Goal: Task Accomplishment & Management: Complete application form

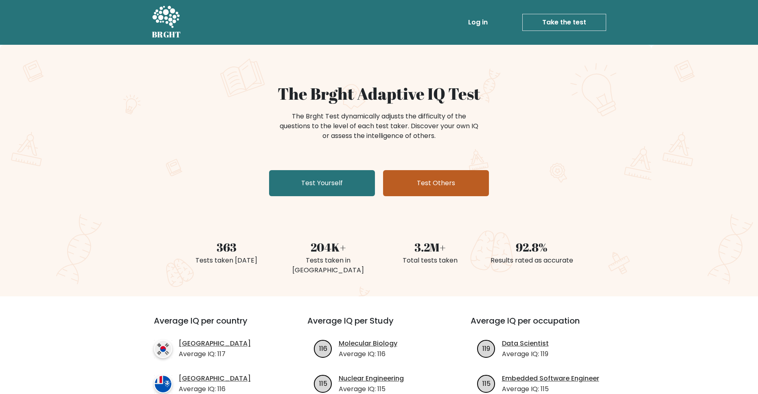
click at [400, 195] on link "Test Others" at bounding box center [436, 183] width 106 height 26
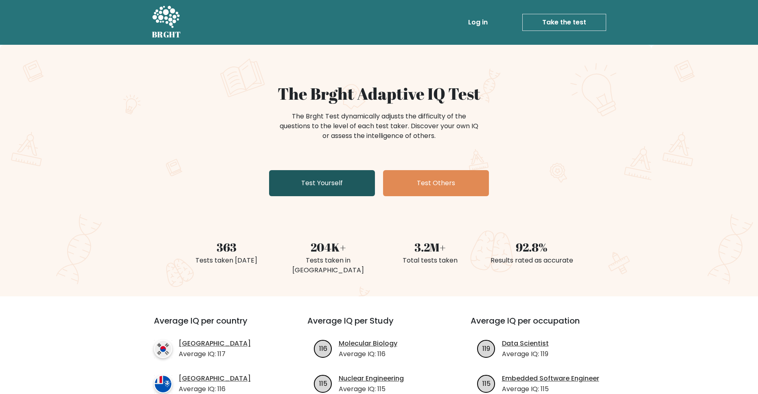
click at [313, 188] on link "Test Yourself" at bounding box center [322, 183] width 106 height 26
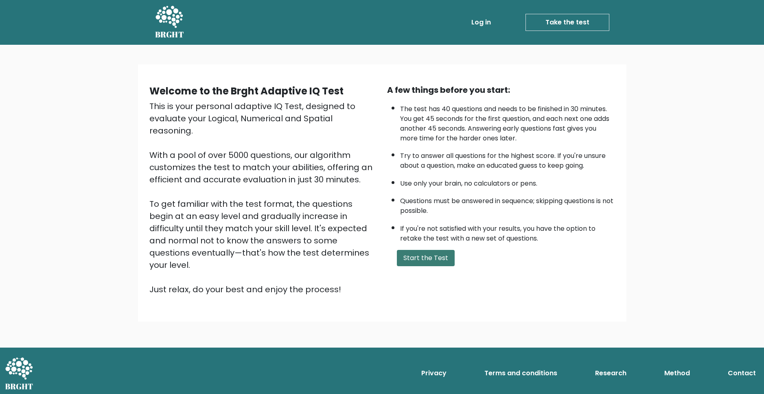
click at [414, 261] on button "Start the Test" at bounding box center [426, 258] width 58 height 16
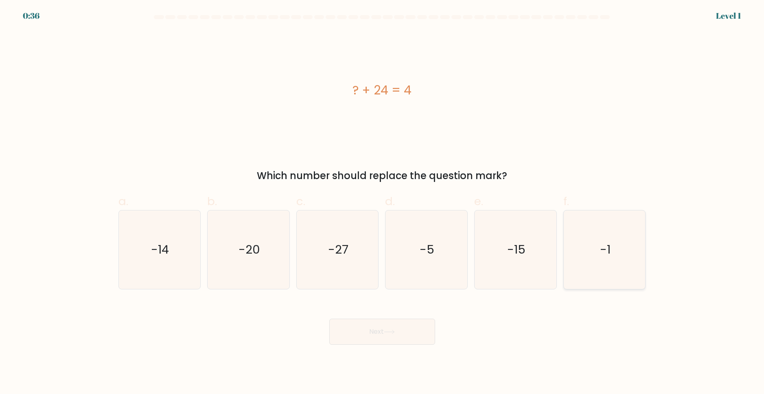
click at [597, 268] on icon "-1" at bounding box center [604, 249] width 79 height 79
click at [383, 202] on input "f. -1" at bounding box center [382, 199] width 0 height 5
radio input "true"
click at [371, 354] on body "0:35 Level 1 a." at bounding box center [382, 197] width 764 height 394
click at [370, 346] on body "0:35 Level 1 a." at bounding box center [382, 197] width 764 height 394
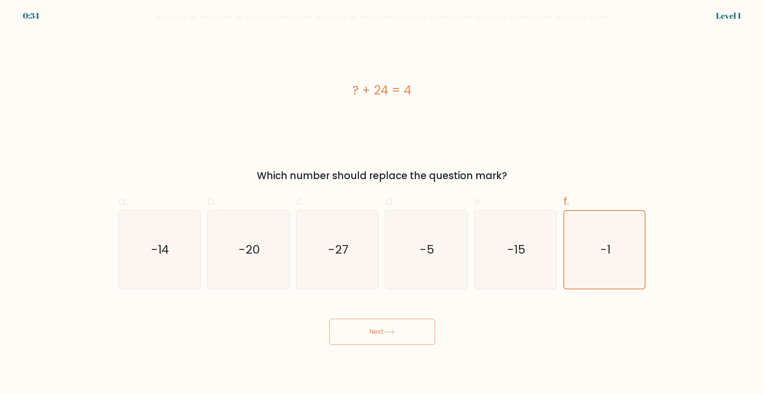
click at [369, 332] on button "Next" at bounding box center [382, 332] width 106 height 26
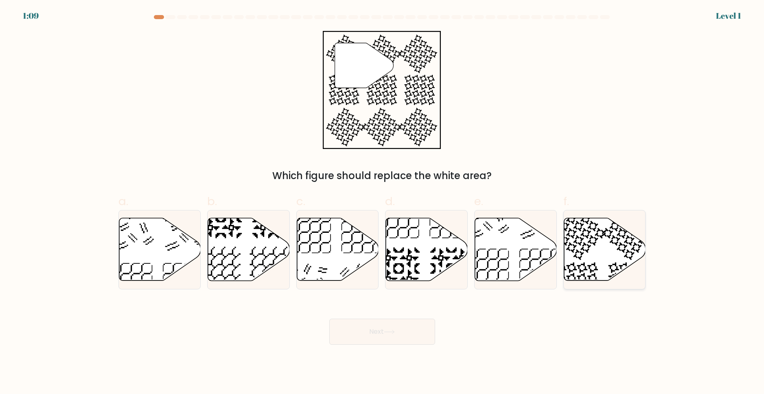
click at [588, 263] on icon at bounding box center [605, 249] width 82 height 63
click at [383, 202] on input "f." at bounding box center [382, 199] width 0 height 5
radio input "true"
click at [406, 335] on button "Next" at bounding box center [382, 332] width 106 height 26
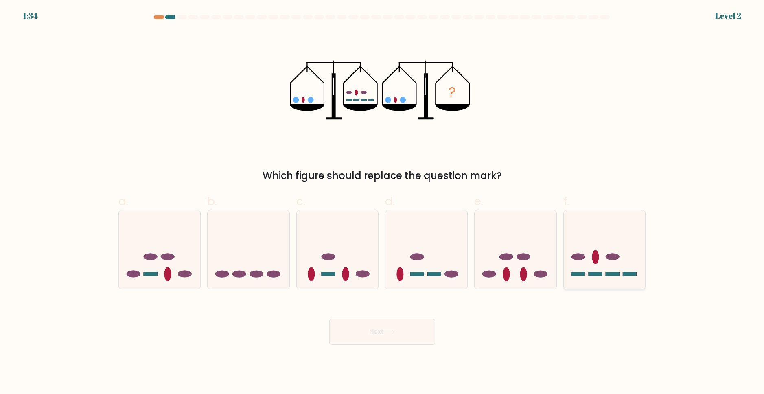
click at [615, 253] on icon at bounding box center [605, 250] width 82 height 68
click at [383, 202] on input "f." at bounding box center [382, 199] width 0 height 5
radio input "true"
click at [361, 325] on button "Next" at bounding box center [382, 332] width 106 height 26
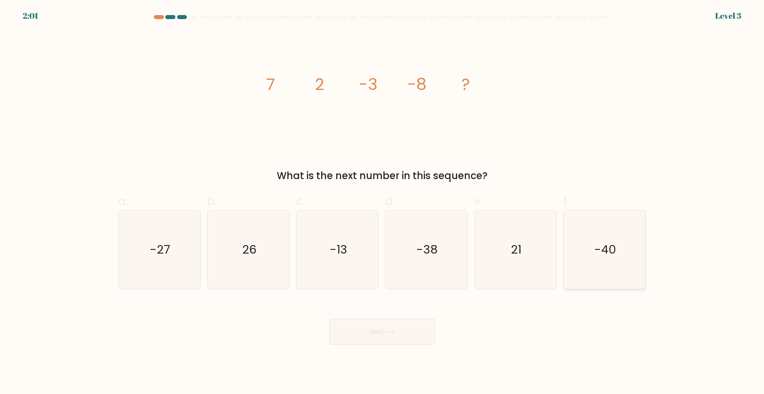
click at [582, 263] on icon "-40" at bounding box center [604, 249] width 79 height 79
click at [383, 202] on input "f. -40" at bounding box center [382, 199] width 0 height 5
radio input "true"
click at [394, 342] on button "Next" at bounding box center [382, 332] width 106 height 26
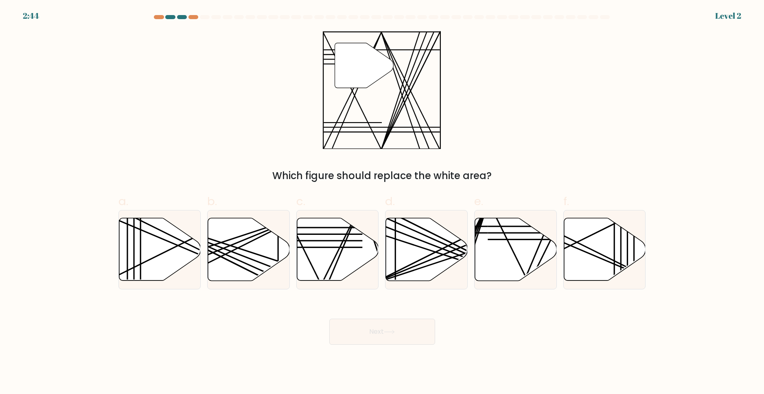
click at [395, 337] on button "Next" at bounding box center [382, 332] width 106 height 26
click at [353, 265] on icon at bounding box center [338, 249] width 82 height 63
click at [382, 202] on input "c." at bounding box center [382, 199] width 0 height 5
radio input "true"
click at [375, 333] on button "Next" at bounding box center [382, 332] width 106 height 26
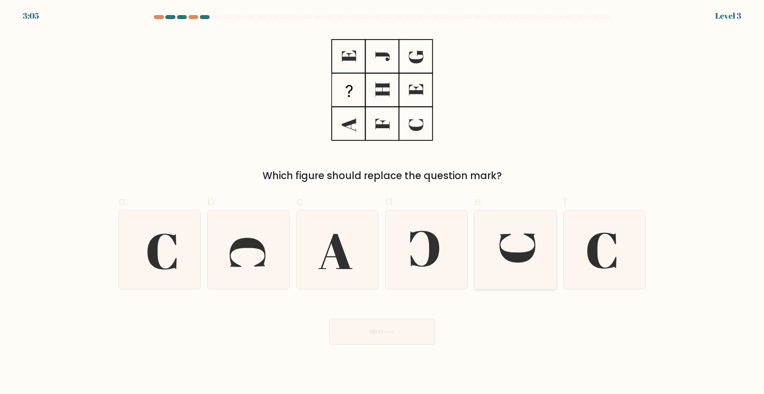
click at [504, 255] on icon at bounding box center [517, 247] width 36 height 29
click at [383, 202] on input "e." at bounding box center [382, 199] width 0 height 5
radio input "true"
click at [375, 335] on button "Next" at bounding box center [382, 332] width 106 height 26
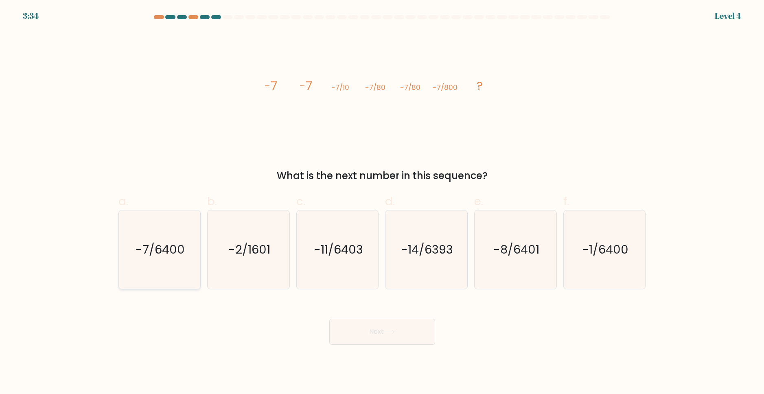
click at [124, 245] on icon "-7/6400" at bounding box center [159, 249] width 79 height 79
click at [382, 202] on input "a. -7/6400" at bounding box center [382, 199] width 0 height 5
radio input "true"
click at [375, 337] on button "Next" at bounding box center [382, 332] width 106 height 26
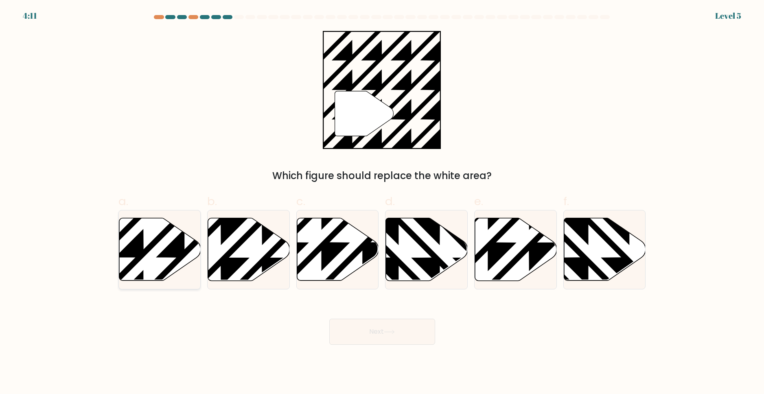
click at [168, 265] on icon at bounding box center [160, 249] width 82 height 63
click at [382, 202] on input "a." at bounding box center [382, 199] width 0 height 5
radio input "true"
click at [358, 329] on button "Next" at bounding box center [382, 332] width 106 height 26
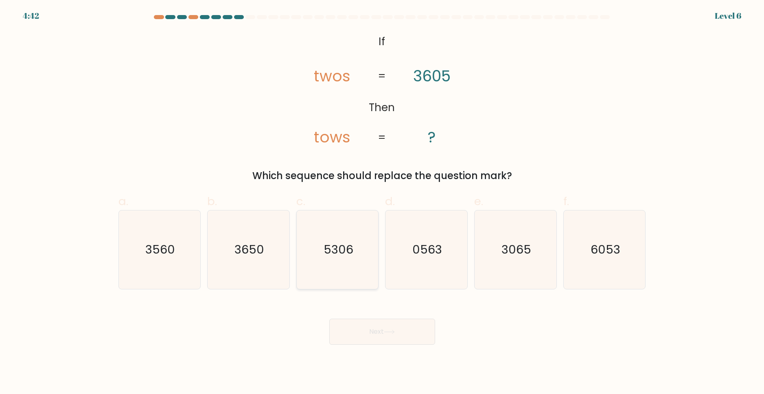
click at [334, 280] on icon "5306" at bounding box center [337, 249] width 79 height 79
click at [382, 202] on input "c. 5306" at bounding box center [382, 199] width 0 height 5
radio input "true"
click at [361, 328] on button "Next" at bounding box center [382, 332] width 106 height 26
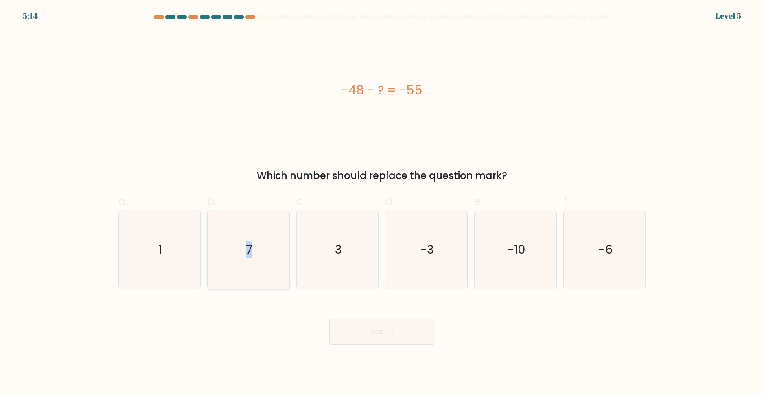
click at [248, 262] on icon "7" at bounding box center [248, 249] width 79 height 79
click at [374, 307] on div "Next" at bounding box center [382, 322] width 537 height 46
click at [378, 321] on button "Next" at bounding box center [382, 332] width 106 height 26
click at [283, 288] on icon "7" at bounding box center [248, 249] width 79 height 79
click at [382, 202] on input "b. 7" at bounding box center [382, 199] width 0 height 5
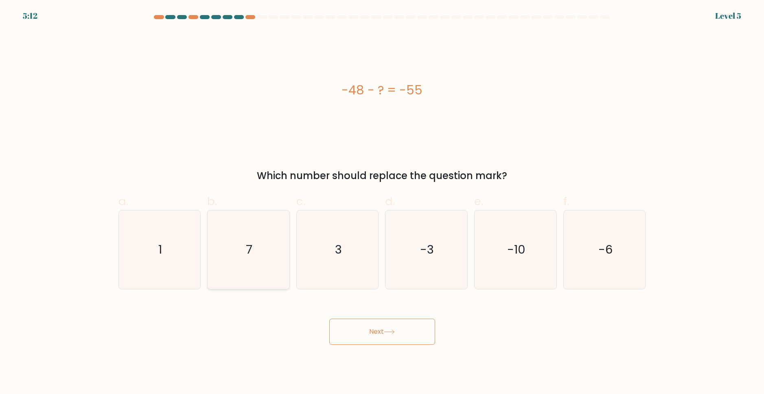
radio input "true"
click at [367, 321] on button "Next" at bounding box center [382, 332] width 106 height 26
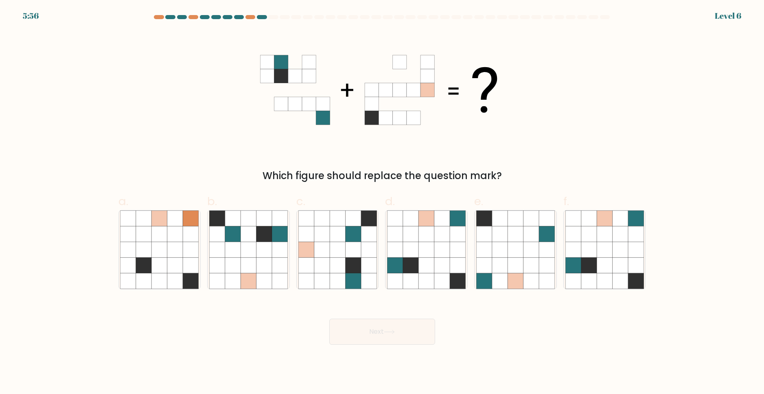
click at [368, 326] on button "Next" at bounding box center [382, 332] width 106 height 26
click at [547, 345] on body "5:36 Level 6" at bounding box center [382, 197] width 764 height 394
click at [238, 274] on icon at bounding box center [232, 280] width 15 height 15
click at [382, 202] on input "b." at bounding box center [382, 199] width 0 height 5
radio input "true"
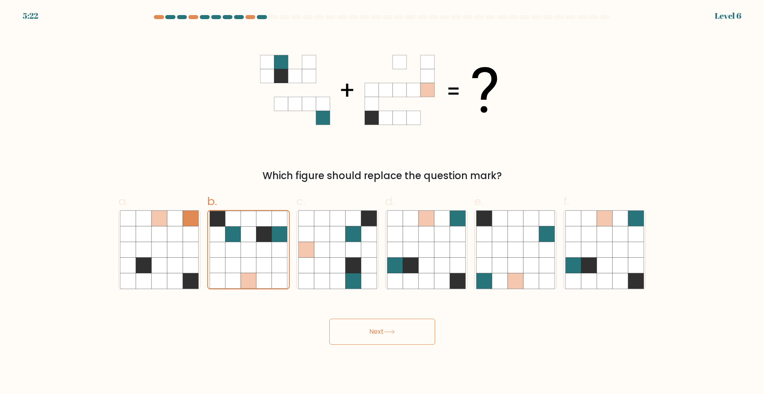
click at [382, 335] on button "Next" at bounding box center [382, 332] width 106 height 26
click at [381, 334] on button "Next" at bounding box center [382, 332] width 106 height 26
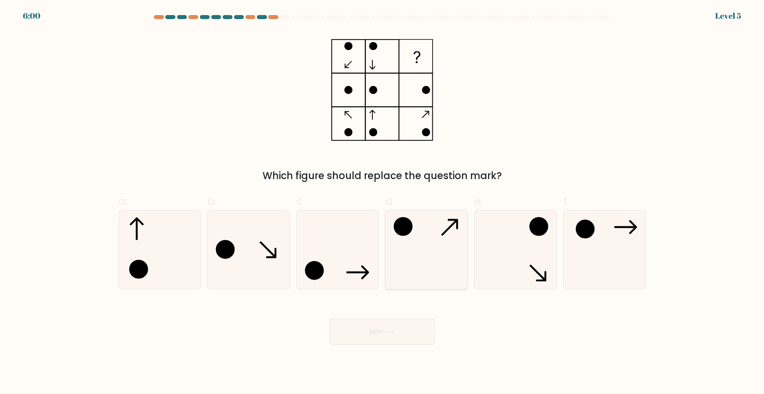
click at [433, 267] on icon at bounding box center [426, 249] width 79 height 79
click at [383, 202] on input "d." at bounding box center [382, 199] width 0 height 5
radio input "true"
click at [252, 267] on icon at bounding box center [248, 249] width 79 height 79
click at [382, 202] on input "b." at bounding box center [382, 199] width 0 height 5
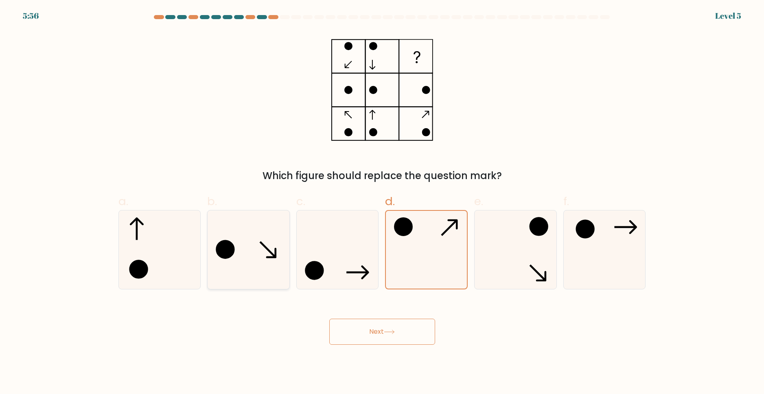
radio input "true"
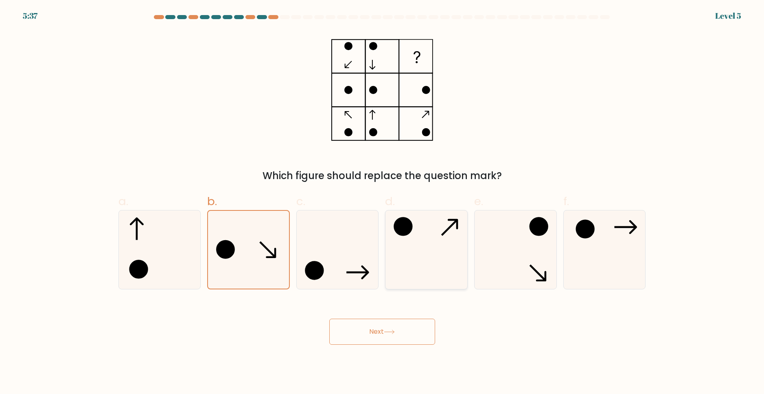
click at [422, 275] on icon at bounding box center [426, 249] width 79 height 79
click at [383, 202] on input "d." at bounding box center [382, 199] width 0 height 5
radio input "true"
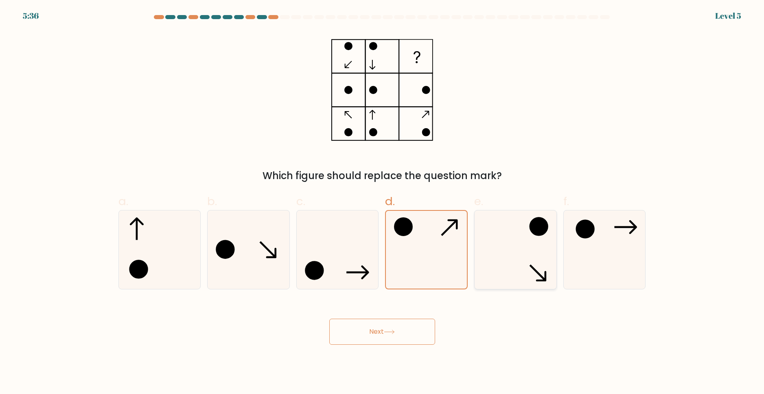
click at [531, 272] on icon at bounding box center [515, 249] width 79 height 79
click at [383, 202] on input "e." at bounding box center [382, 199] width 0 height 5
radio input "true"
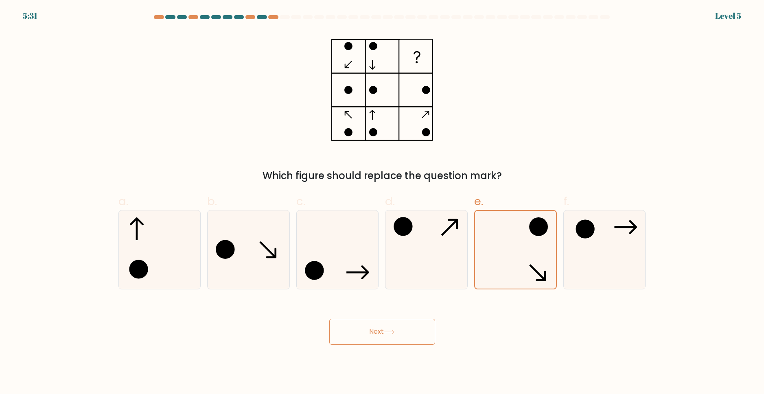
click at [402, 318] on div "Next" at bounding box center [382, 322] width 537 height 46
click at [400, 327] on button "Next" at bounding box center [382, 332] width 106 height 26
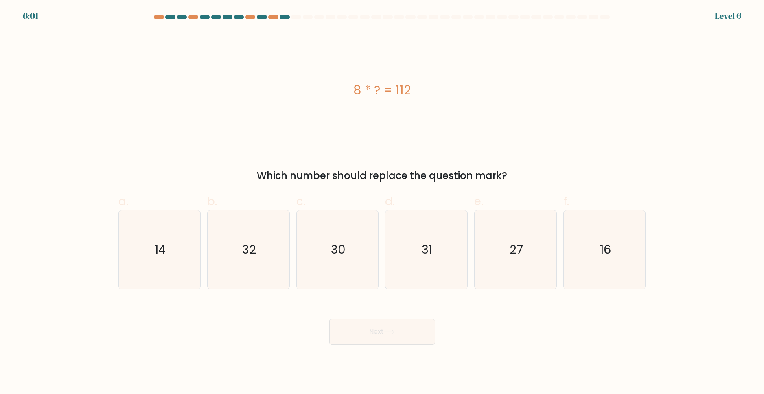
drag, startPoint x: 351, startPoint y: 93, endPoint x: 415, endPoint y: 84, distance: 64.9
click at [415, 84] on div "8 * ? = 112" at bounding box center [381, 90] width 527 height 18
copy div "8 * ? = 112"
drag, startPoint x: 186, startPoint y: 240, endPoint x: 180, endPoint y: 242, distance: 6.2
click at [180, 242] on icon "14" at bounding box center [159, 249] width 79 height 79
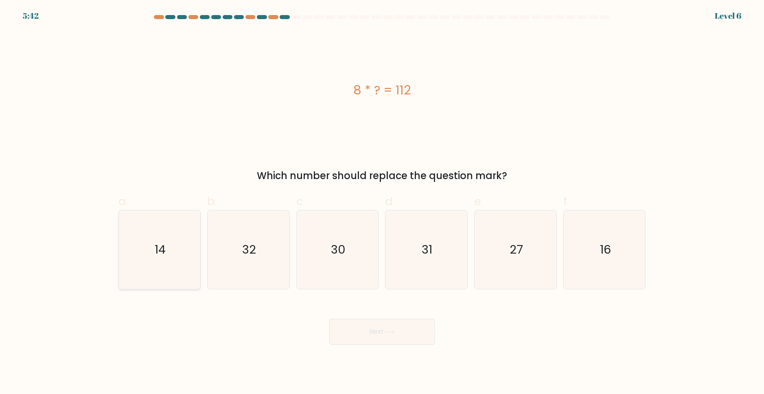
click at [382, 202] on input "a. 14" at bounding box center [382, 199] width 0 height 5
radio input "true"
click at [378, 326] on button "Next" at bounding box center [382, 332] width 106 height 26
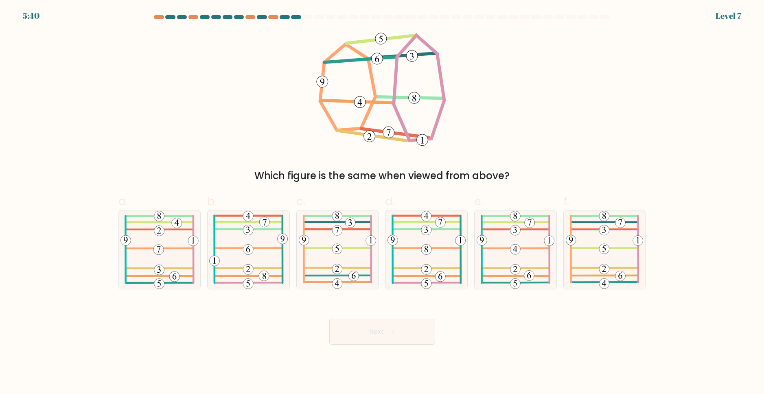
click at [378, 329] on button "Next" at bounding box center [382, 332] width 106 height 26
click at [251, 345] on body "6:24 Level 7" at bounding box center [382, 197] width 764 height 394
click at [523, 282] on 284 at bounding box center [516, 282] width 66 height 0
click at [383, 202] on input "e." at bounding box center [382, 199] width 0 height 5
radio input "true"
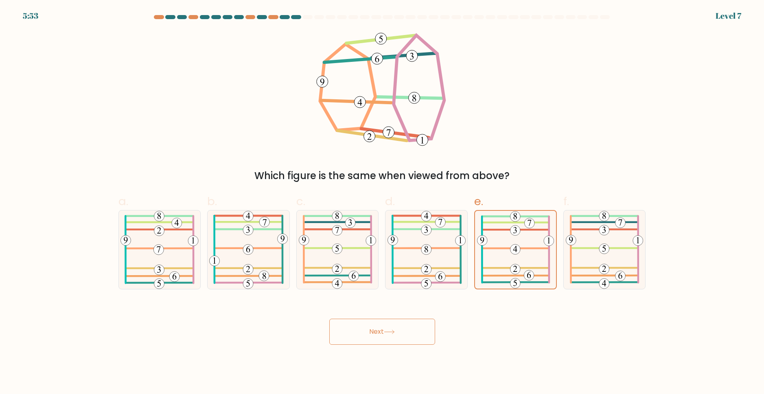
click at [347, 332] on button "Next" at bounding box center [382, 332] width 106 height 26
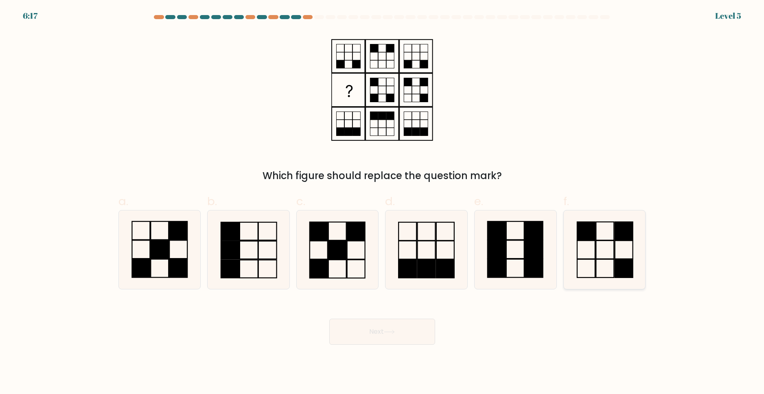
click at [588, 271] on icon at bounding box center [604, 249] width 79 height 79
click at [383, 202] on input "f." at bounding box center [382, 199] width 0 height 5
radio input "true"
click at [620, 250] on icon at bounding box center [605, 250] width 78 height 78
click at [383, 202] on input "f." at bounding box center [382, 199] width 0 height 5
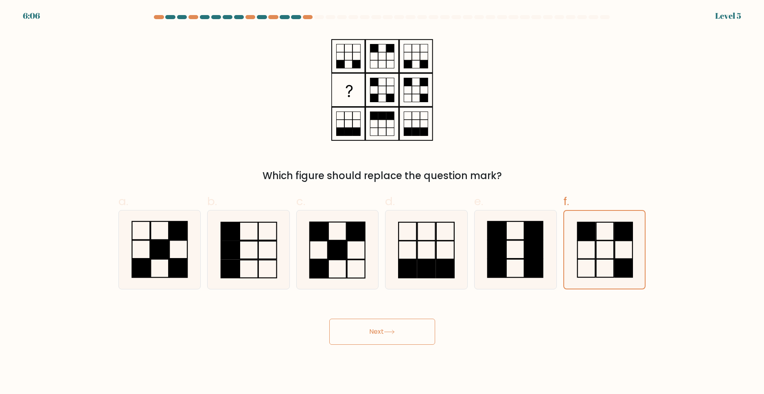
click at [371, 332] on button "Next" at bounding box center [382, 332] width 106 height 26
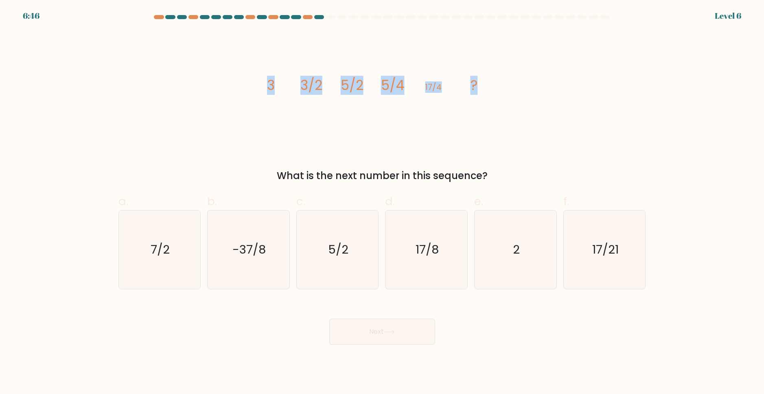
drag, startPoint x: 268, startPoint y: 81, endPoint x: 483, endPoint y: 60, distance: 215.9
click at [483, 60] on icon "image/svg+xml 3 3/2 5/2 5/4 17/4 ?" at bounding box center [382, 90] width 244 height 118
copy g "3 3/2 5/2 5/4 17/4 ?"
click at [466, 252] on div "17/8" at bounding box center [426, 249] width 83 height 79
click at [383, 202] on input "d. 17/8" at bounding box center [382, 199] width 0 height 5
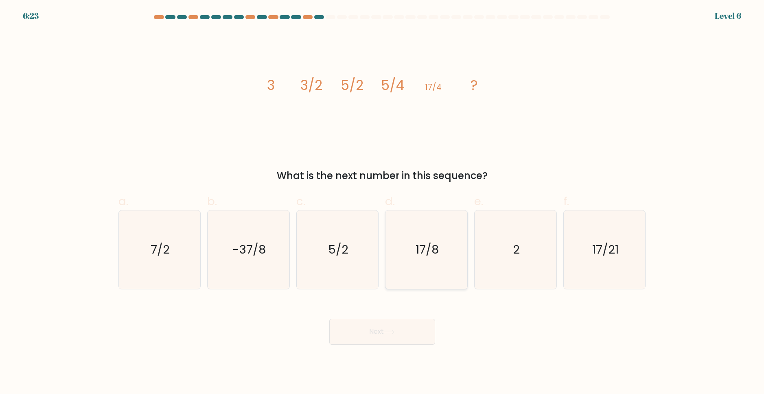
radio input "true"
click at [411, 323] on button "Next" at bounding box center [382, 332] width 106 height 26
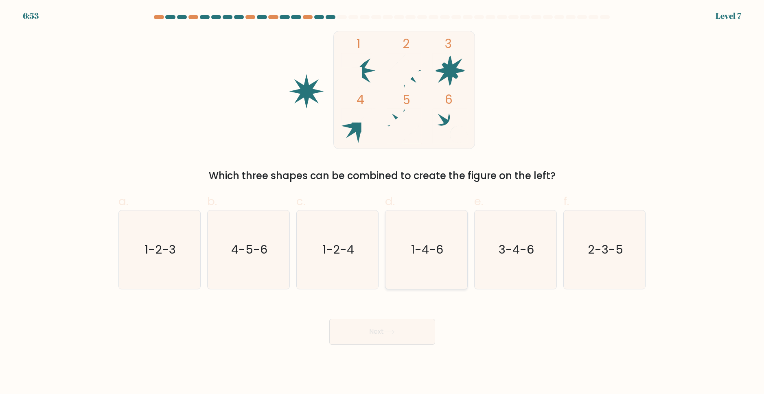
click at [435, 280] on icon "1-4-6" at bounding box center [426, 249] width 79 height 79
click at [383, 202] on input "d. 1-4-6" at bounding box center [382, 199] width 0 height 5
radio input "true"
click at [409, 335] on button "Next" at bounding box center [382, 332] width 106 height 26
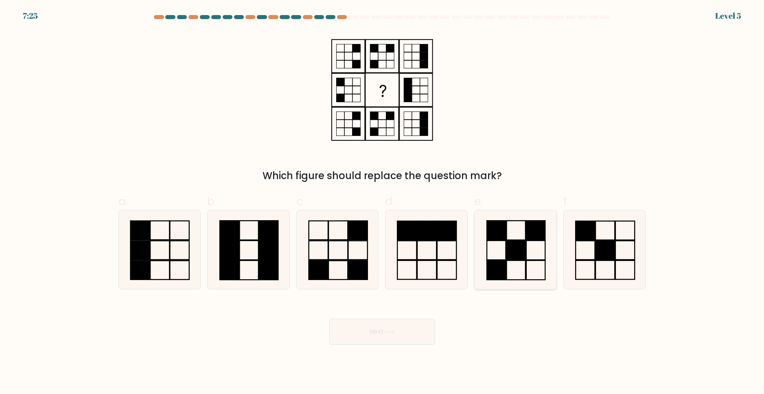
click at [522, 275] on icon at bounding box center [515, 249] width 79 height 79
click at [383, 202] on input "e." at bounding box center [382, 199] width 0 height 5
radio input "true"
click at [381, 328] on button "Next" at bounding box center [382, 332] width 106 height 26
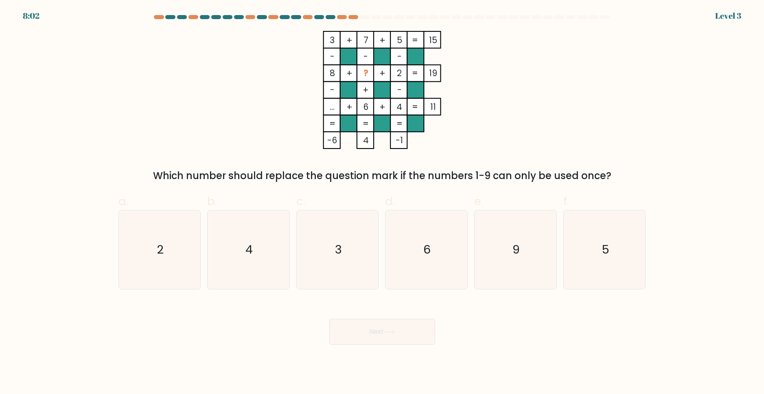
click at [332, 74] on tspan "8" at bounding box center [332, 73] width 5 height 12
drag, startPoint x: 328, startPoint y: 73, endPoint x: 437, endPoint y: 72, distance: 108.7
click at [437, 72] on icon "3 + 7 + 5 15 - - - 8 + ? + 2 19 - + - ... + 6 + 4 = 11 = = = = -6 4 -1 =" at bounding box center [382, 90] width 244 height 118
drag, startPoint x: 237, startPoint y: 337, endPoint x: 273, endPoint y: 326, distance: 37.5
click at [237, 337] on div "Next" at bounding box center [382, 322] width 537 height 46
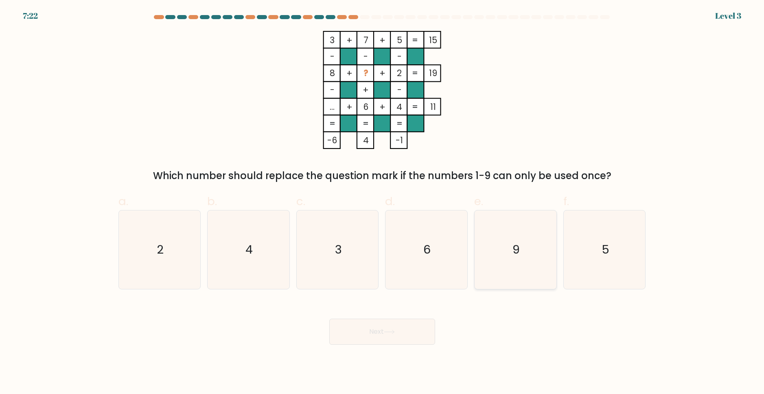
click at [494, 251] on icon "9" at bounding box center [515, 249] width 79 height 79
click at [383, 202] on input "e. 9" at bounding box center [382, 199] width 0 height 5
radio input "true"
click at [386, 310] on div "Next" at bounding box center [382, 322] width 537 height 46
click at [382, 319] on button "Next" at bounding box center [382, 332] width 106 height 26
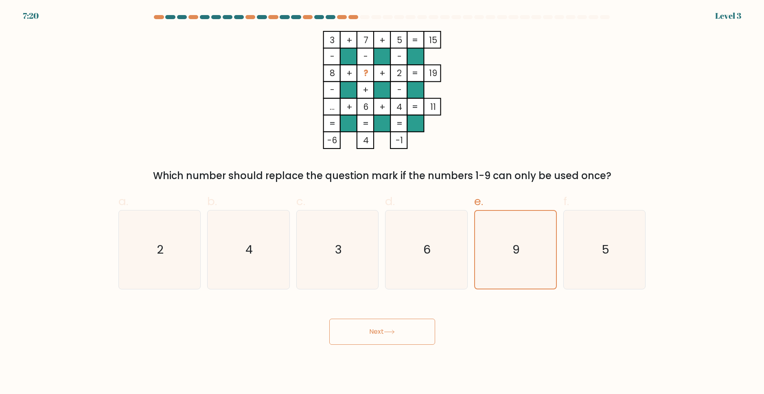
click at [381, 323] on button "Next" at bounding box center [382, 332] width 106 height 26
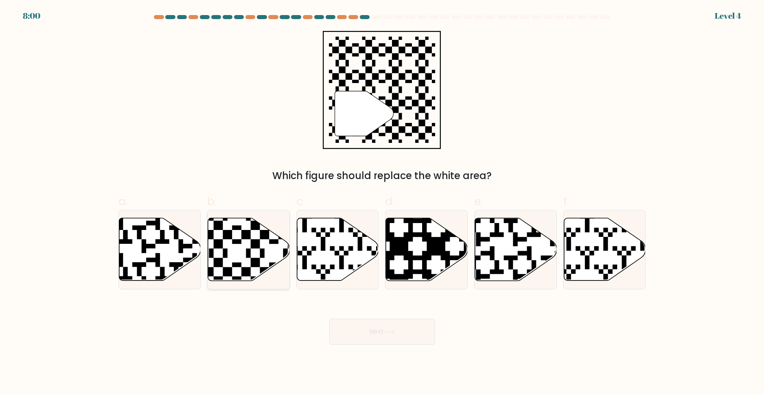
click at [243, 259] on icon at bounding box center [249, 249] width 82 height 63
click at [382, 202] on input "b." at bounding box center [382, 199] width 0 height 5
radio input "true"
click at [351, 322] on button "Next" at bounding box center [382, 332] width 106 height 26
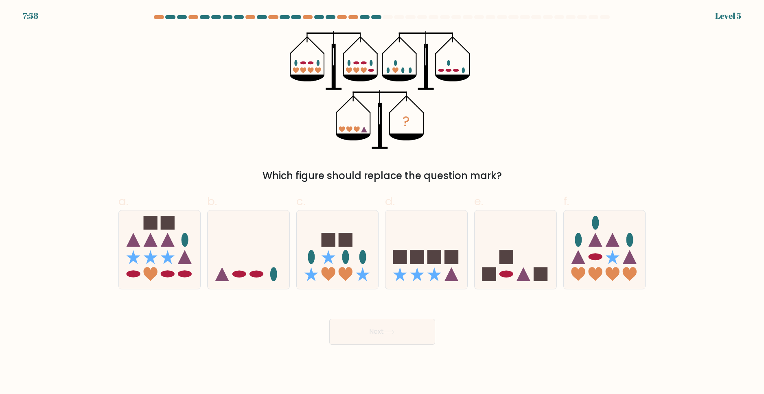
click at [350, 328] on button "Next" at bounding box center [382, 332] width 106 height 26
click at [249, 246] on icon at bounding box center [249, 250] width 82 height 68
click at [382, 202] on input "b." at bounding box center [382, 199] width 0 height 5
radio input "true"
click at [384, 333] on button "Next" at bounding box center [382, 332] width 106 height 26
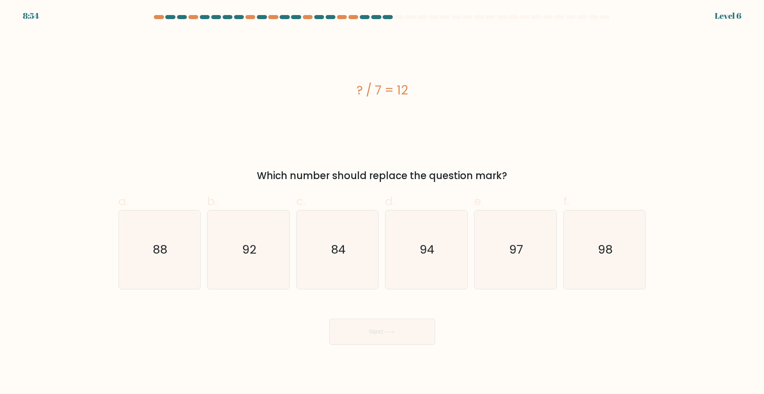
drag, startPoint x: 352, startPoint y: 97, endPoint x: 439, endPoint y: 90, distance: 88.2
click at [437, 89] on div "? / 7 = 12" at bounding box center [381, 90] width 527 height 18
copy div "? / 7 = 12"
drag, startPoint x: 336, startPoint y: 230, endPoint x: 339, endPoint y: 236, distance: 6.9
click at [336, 230] on icon "84" at bounding box center [337, 249] width 79 height 79
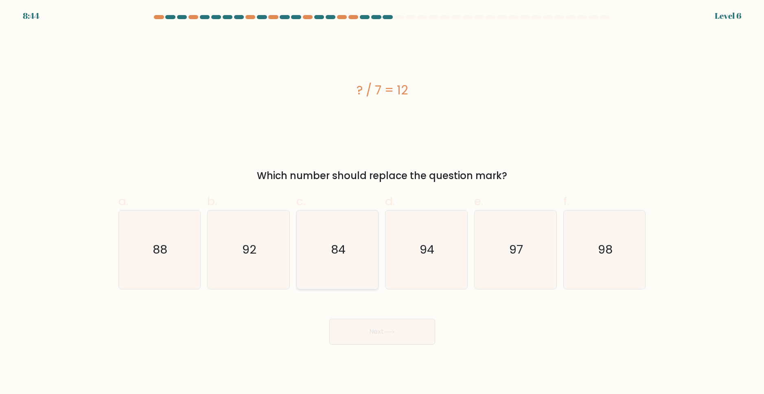
click at [382, 202] on input "c. 84" at bounding box center [382, 199] width 0 height 5
radio input "true"
click at [369, 330] on button "Next" at bounding box center [382, 332] width 106 height 26
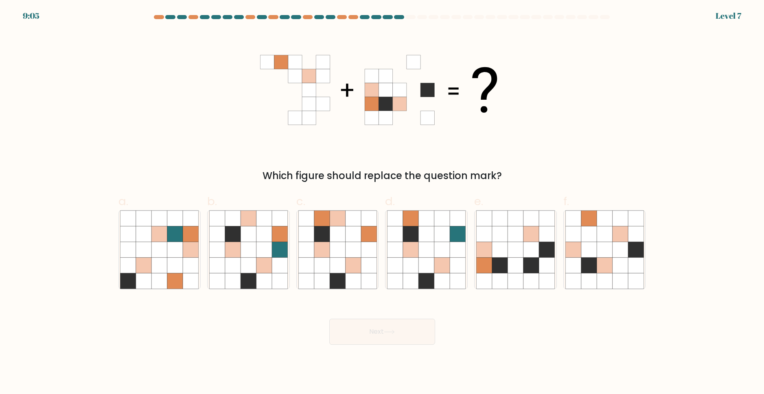
click at [355, 326] on button "Next" at bounding box center [382, 332] width 106 height 26
click at [356, 225] on icon at bounding box center [352, 217] width 15 height 15
click at [382, 202] on input "c." at bounding box center [382, 199] width 0 height 5
radio input "true"
click at [356, 344] on body "9:02 Level 7" at bounding box center [382, 197] width 764 height 394
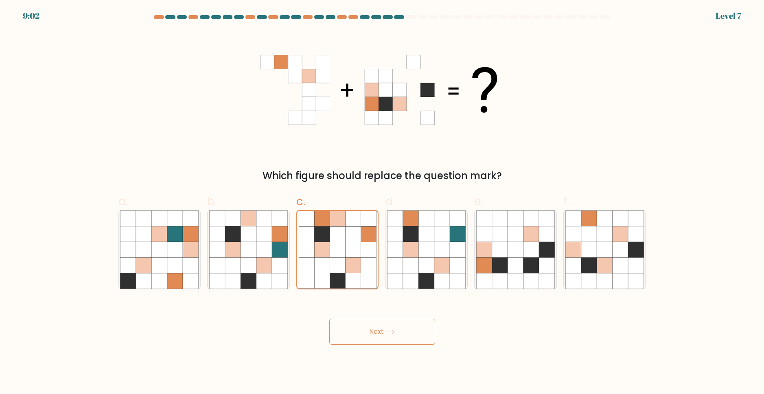
click at [358, 340] on button "Next" at bounding box center [382, 332] width 106 height 26
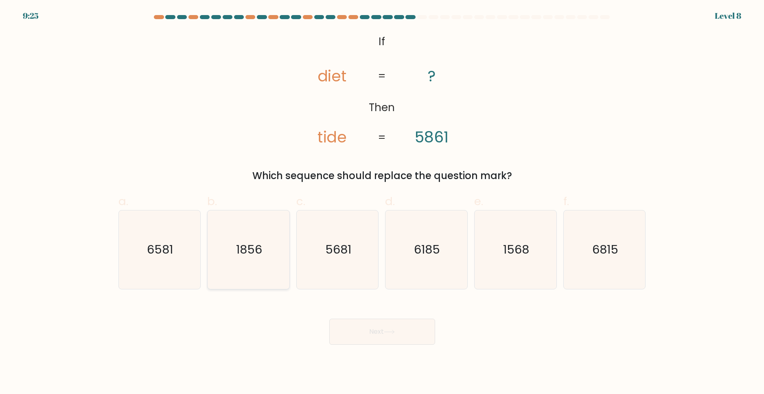
click at [221, 253] on icon "1856" at bounding box center [248, 249] width 79 height 79
click at [382, 202] on input "b. 1856" at bounding box center [382, 199] width 0 height 5
radio input "true"
click at [345, 334] on button "Next" at bounding box center [382, 332] width 106 height 26
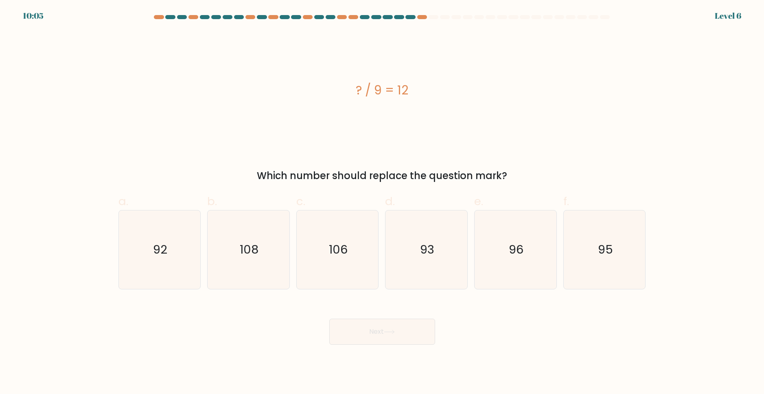
drag, startPoint x: 348, startPoint y: 87, endPoint x: 438, endPoint y: 85, distance: 89.5
click at [438, 85] on div "? / 9 = 12" at bounding box center [381, 90] width 527 height 18
click at [598, 245] on text "95" at bounding box center [605, 249] width 15 height 16
click at [383, 202] on input "f. 95" at bounding box center [382, 199] width 0 height 5
radio input "true"
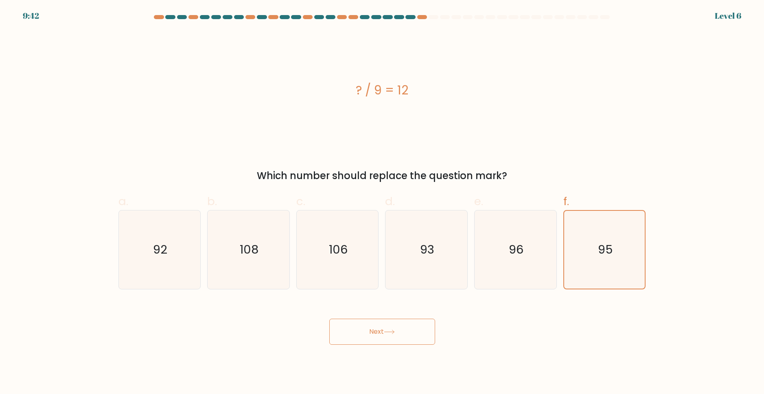
click at [350, 317] on div "Next" at bounding box center [382, 322] width 537 height 46
click at [351, 330] on button "Next" at bounding box center [382, 332] width 106 height 26
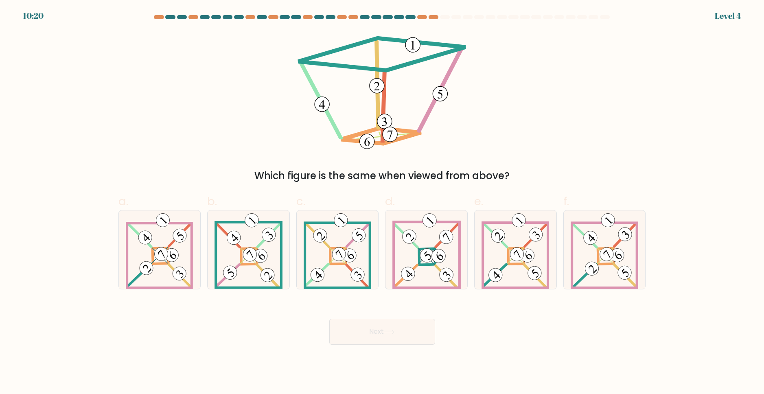
click at [375, 329] on button "Next" at bounding box center [382, 332] width 106 height 26
click at [349, 278] on icon at bounding box center [338, 249] width 68 height 79
click at [382, 202] on input "c." at bounding box center [382, 199] width 0 height 5
radio input "true"
click at [363, 340] on button "Next" at bounding box center [382, 332] width 106 height 26
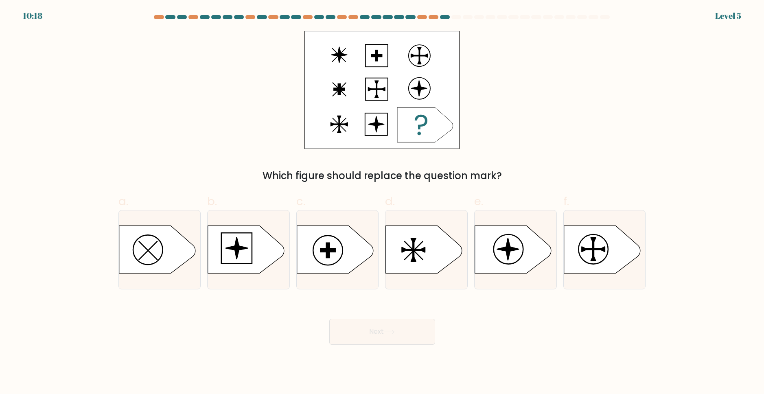
click at [365, 335] on button "Next" at bounding box center [382, 332] width 106 height 26
click at [222, 251] on icon at bounding box center [246, 250] width 77 height 48
click at [382, 202] on input "b." at bounding box center [382, 199] width 0 height 5
radio input "true"
click at [387, 336] on button "Next" at bounding box center [382, 332] width 106 height 26
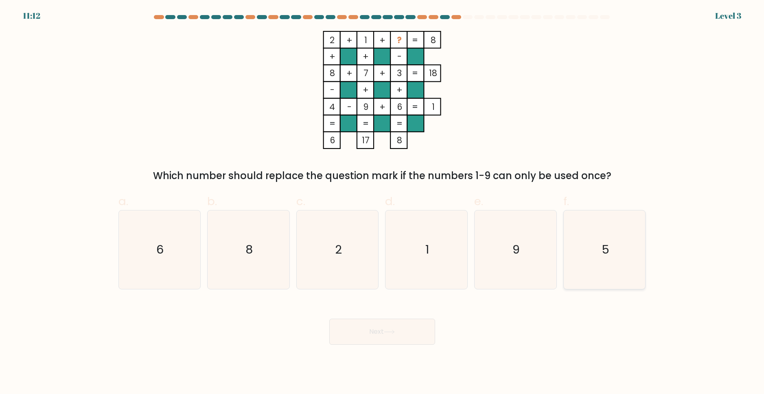
click at [628, 249] on icon "5" at bounding box center [604, 249] width 79 height 79
click at [383, 202] on input "f. 5" at bounding box center [382, 199] width 0 height 5
radio input "true"
click at [404, 331] on button "Next" at bounding box center [382, 332] width 106 height 26
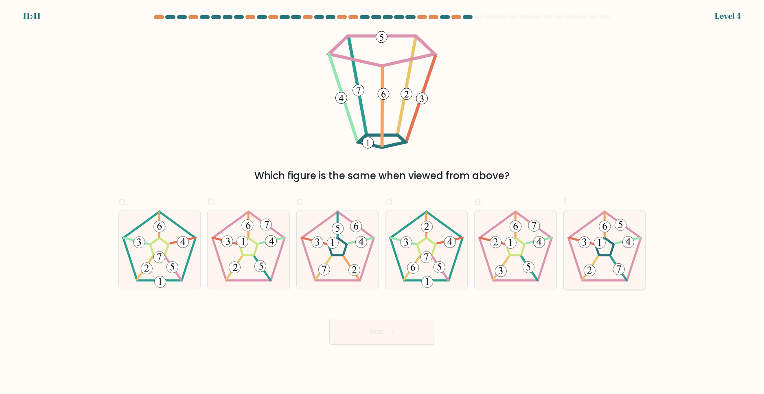
click at [601, 269] on icon at bounding box center [604, 249] width 79 height 79
click at [383, 202] on input "f." at bounding box center [382, 199] width 0 height 5
radio input "true"
click at [362, 324] on button "Next" at bounding box center [382, 332] width 106 height 26
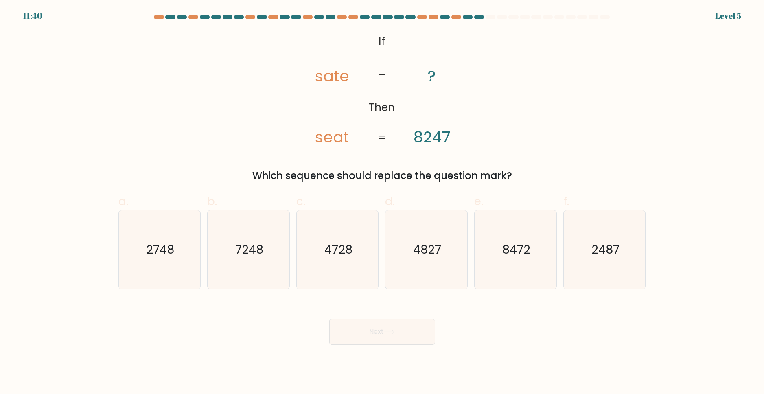
click at [362, 329] on button "Next" at bounding box center [382, 332] width 106 height 26
click at [262, 273] on icon "7248" at bounding box center [248, 249] width 79 height 79
click at [382, 202] on input "b. 7248" at bounding box center [382, 199] width 0 height 5
radio input "true"
click at [350, 331] on button "Next" at bounding box center [382, 332] width 106 height 26
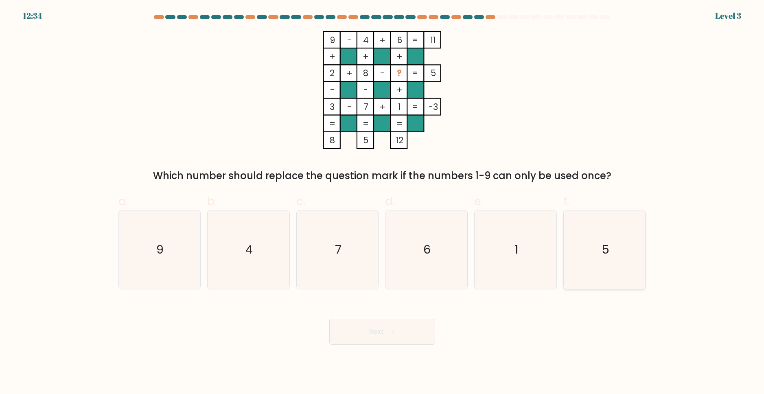
click at [617, 236] on icon "5" at bounding box center [604, 249] width 79 height 79
click at [383, 202] on input "f. 5" at bounding box center [382, 199] width 0 height 5
radio input "true"
click at [372, 332] on button "Next" at bounding box center [382, 332] width 106 height 26
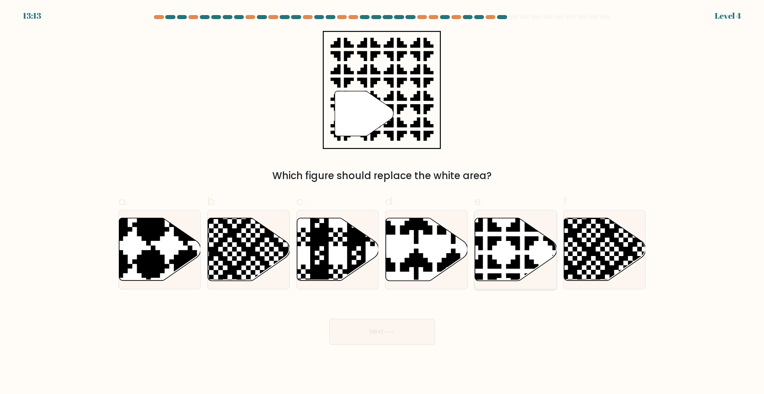
click at [496, 245] on icon at bounding box center [541, 216] width 144 height 144
click at [383, 202] on input "e." at bounding box center [382, 199] width 0 height 5
radio input "true"
click at [342, 321] on button "Next" at bounding box center [382, 332] width 106 height 26
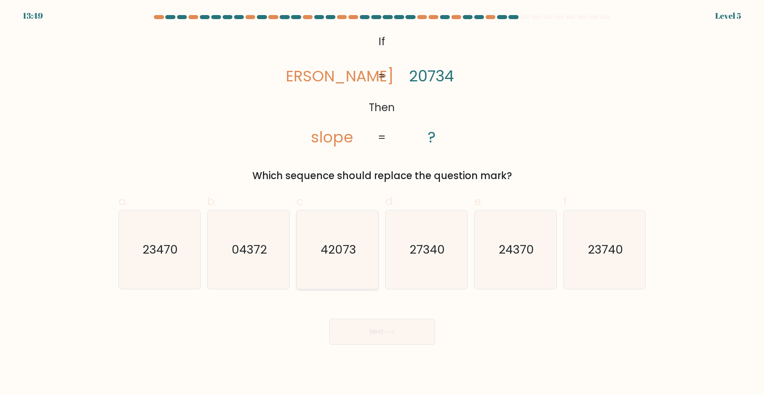
click at [352, 258] on icon "42073" at bounding box center [337, 249] width 79 height 79
click at [382, 202] on input "c. 42073" at bounding box center [382, 199] width 0 height 5
radio input "true"
click at [387, 326] on button "Next" at bounding box center [382, 332] width 106 height 26
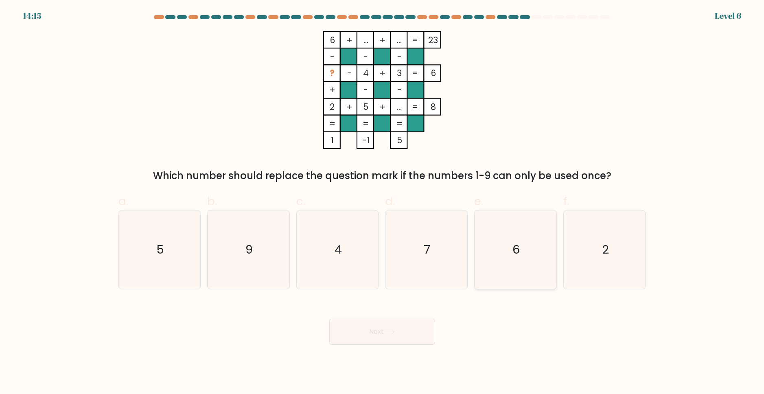
click at [497, 279] on icon "6" at bounding box center [515, 249] width 79 height 79
click at [383, 202] on input "e. 6" at bounding box center [382, 199] width 0 height 5
radio input "true"
click at [588, 259] on icon "2" at bounding box center [604, 249] width 79 height 79
click at [383, 202] on input "f. 2" at bounding box center [382, 199] width 0 height 5
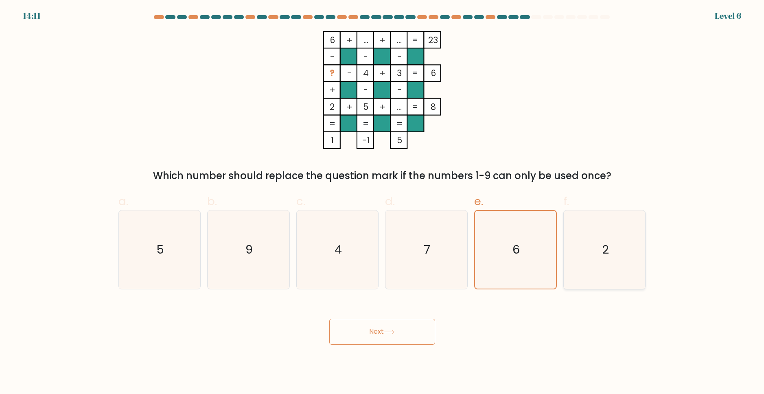
radio input "true"
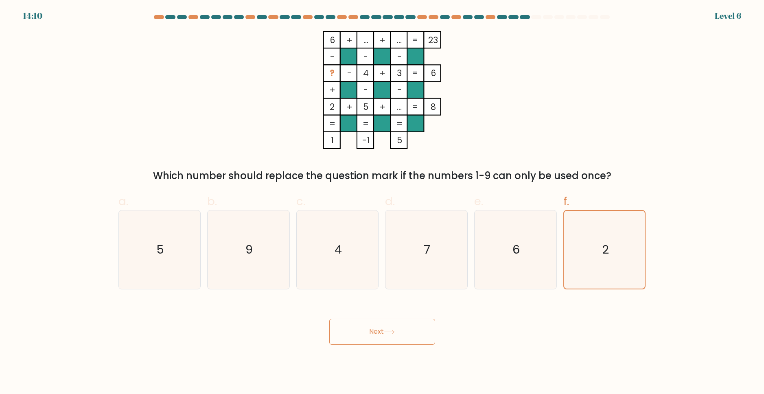
click at [358, 321] on button "Next" at bounding box center [382, 332] width 106 height 26
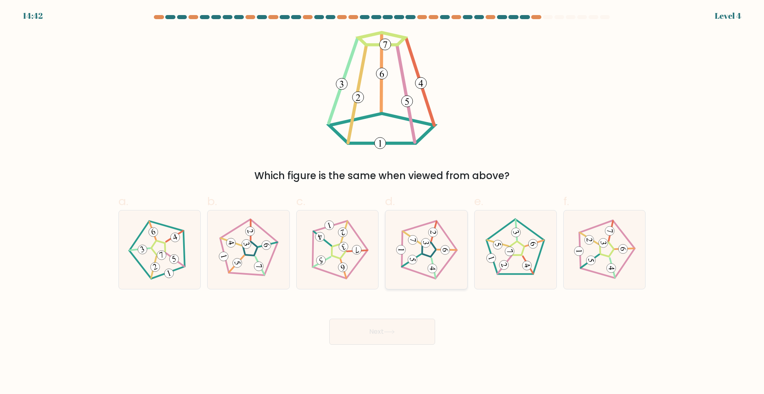
click at [418, 238] on icon at bounding box center [426, 249] width 63 height 63
click at [383, 202] on input "d." at bounding box center [382, 199] width 0 height 5
radio input "true"
click at [405, 326] on button "Next" at bounding box center [382, 332] width 106 height 26
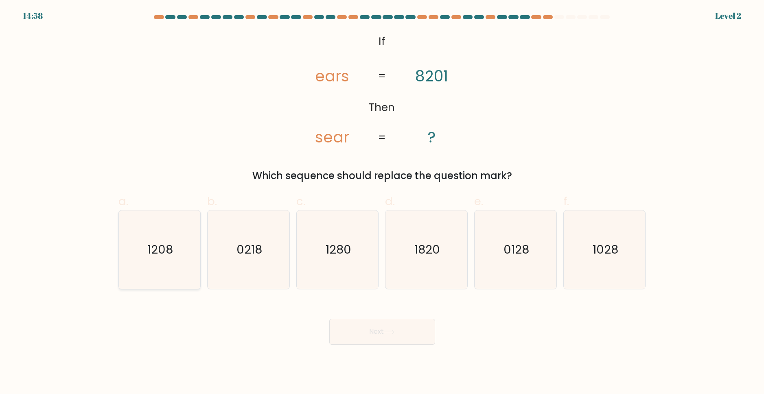
click at [177, 243] on icon "1208" at bounding box center [159, 249] width 79 height 79
click at [382, 202] on input "a. 1208" at bounding box center [382, 199] width 0 height 5
radio input "true"
click at [359, 336] on button "Next" at bounding box center [382, 332] width 106 height 26
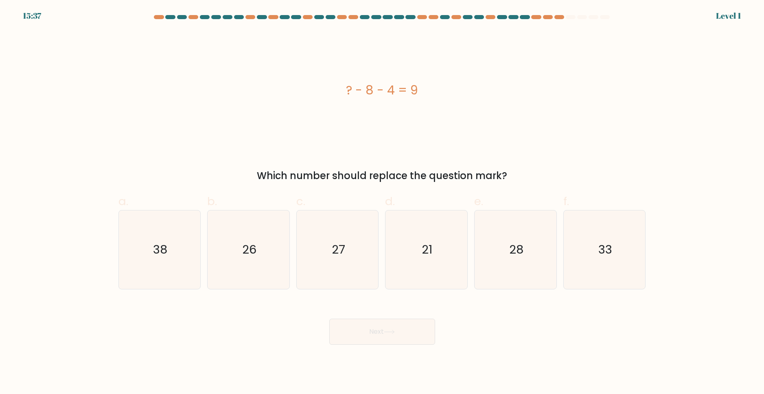
drag, startPoint x: 346, startPoint y: 88, endPoint x: 429, endPoint y: 83, distance: 83.2
click at [429, 83] on div "? - 8 - 4 = 9" at bounding box center [381, 90] width 527 height 18
copy div "? - 8 - 4 = 9"
click at [434, 252] on icon "21" at bounding box center [426, 249] width 79 height 79
click at [383, 202] on input "d. 21" at bounding box center [382, 199] width 0 height 5
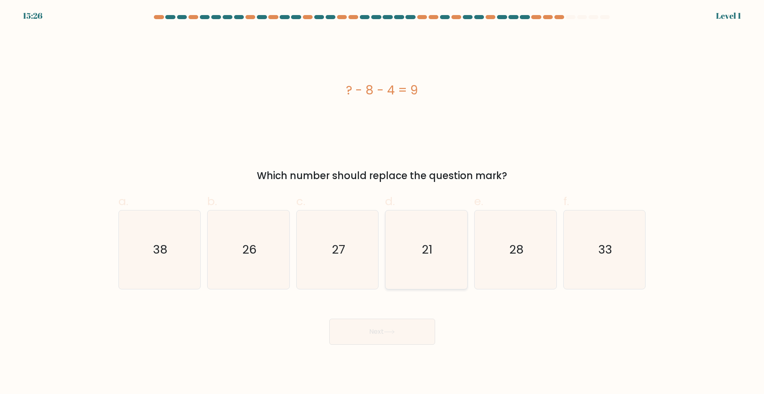
radio input "true"
click at [389, 336] on button "Next" at bounding box center [382, 332] width 106 height 26
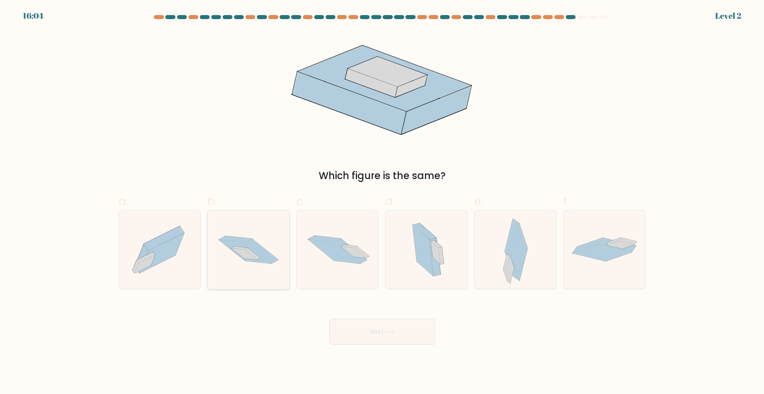
click at [254, 244] on icon at bounding box center [261, 250] width 33 height 25
click at [382, 202] on input "b." at bounding box center [382, 199] width 0 height 5
radio input "true"
click at [381, 343] on button "Next" at bounding box center [382, 332] width 106 height 26
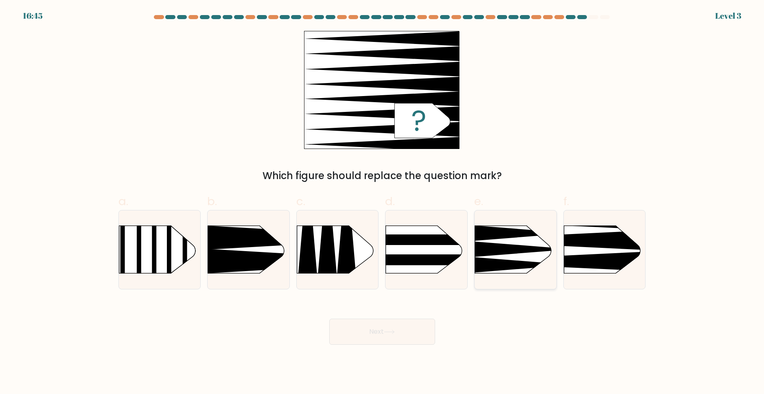
click at [512, 271] on rect at bounding box center [457, 208] width 212 height 162
click at [383, 202] on input "e." at bounding box center [382, 199] width 0 height 5
radio input "true"
click at [506, 268] on icon at bounding box center [523, 264] width 97 height 15
click at [383, 202] on input "e." at bounding box center [382, 199] width 0 height 5
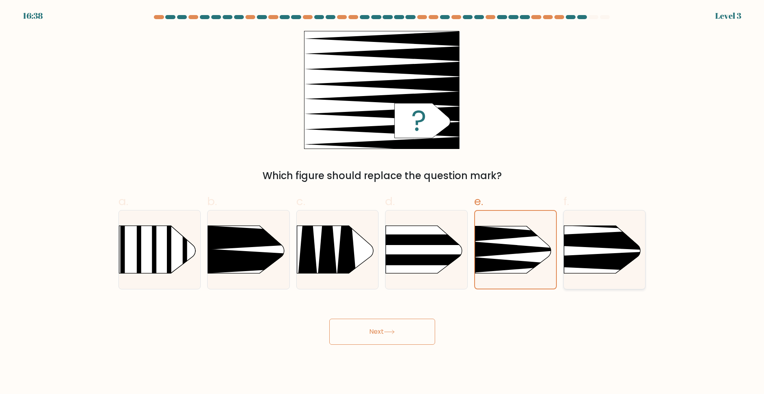
click at [625, 252] on rect at bounding box center [546, 208] width 212 height 162
click at [383, 202] on input "f." at bounding box center [382, 199] width 0 height 5
radio input "true"
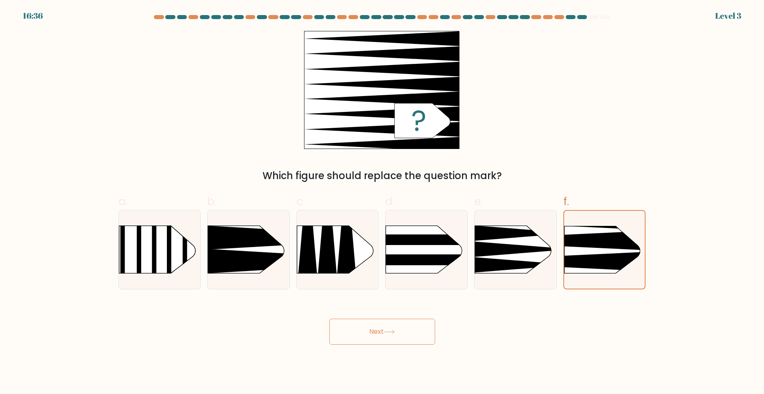
click at [404, 337] on button "Next" at bounding box center [382, 332] width 106 height 26
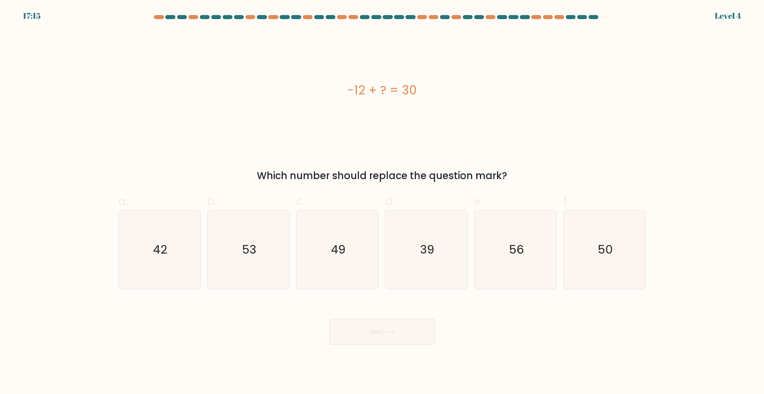
drag, startPoint x: 339, startPoint y: 93, endPoint x: 427, endPoint y: 87, distance: 88.9
click at [427, 87] on div "-12 + ? = 30" at bounding box center [381, 90] width 527 height 18
copy div "-12 + ? = 30"
drag, startPoint x: 145, startPoint y: 284, endPoint x: 392, endPoint y: 277, distance: 247.1
click at [146, 284] on icon "42" at bounding box center [159, 249] width 79 height 79
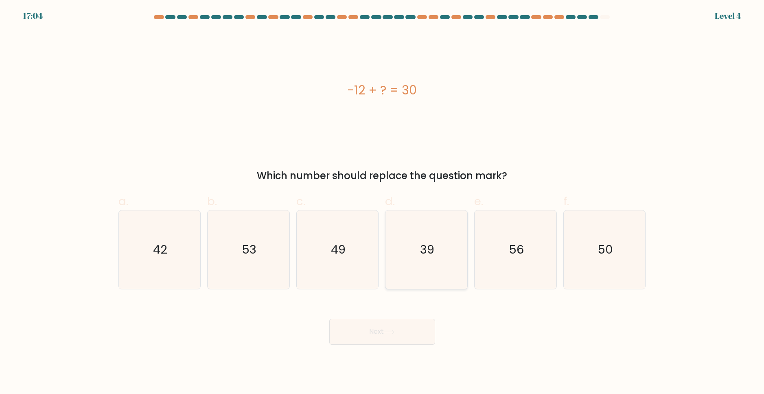
click at [382, 202] on input "a. 42" at bounding box center [382, 199] width 0 height 5
radio input "true"
click at [409, 330] on button "Next" at bounding box center [382, 332] width 106 height 26
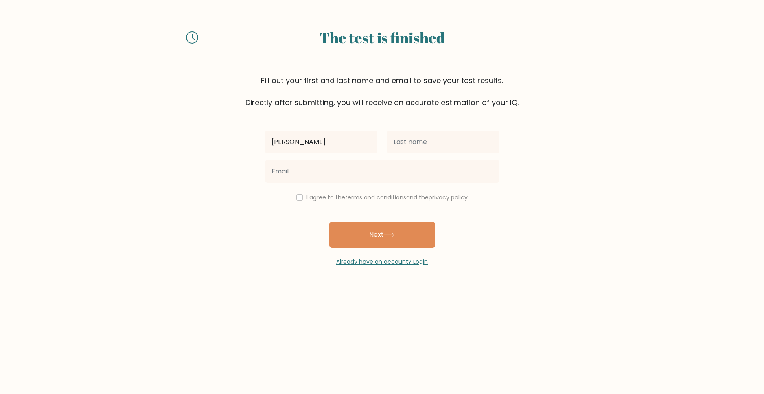
type input "[PERSON_NAME]"
click at [427, 149] on input "text" at bounding box center [443, 142] width 112 height 23
type input "Catimpo"
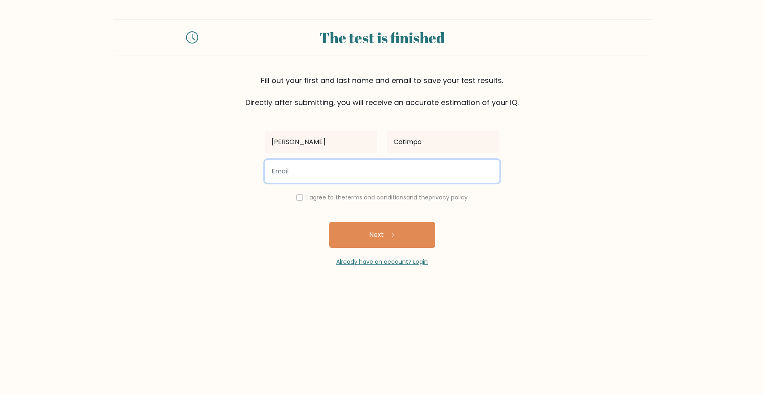
click at [396, 172] on input "email" at bounding box center [382, 171] width 234 height 23
type input "mrscatimpo@gmail.com"
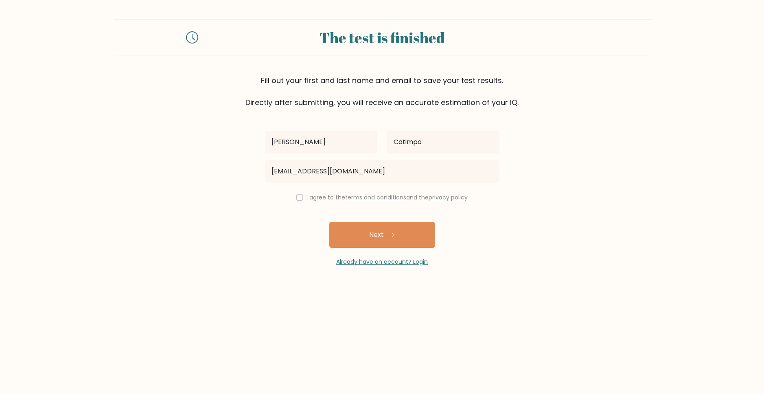
click at [315, 199] on label "I agree to the terms and conditions and the privacy policy" at bounding box center [386, 197] width 161 height 8
drag, startPoint x: 291, startPoint y: 197, endPoint x: 298, endPoint y: 200, distance: 8.0
click at [291, 197] on div "I agree to the terms and conditions and the privacy policy" at bounding box center [382, 197] width 244 height 10
click at [298, 198] on input "checkbox" at bounding box center [299, 197] width 7 height 7
checkbox input "true"
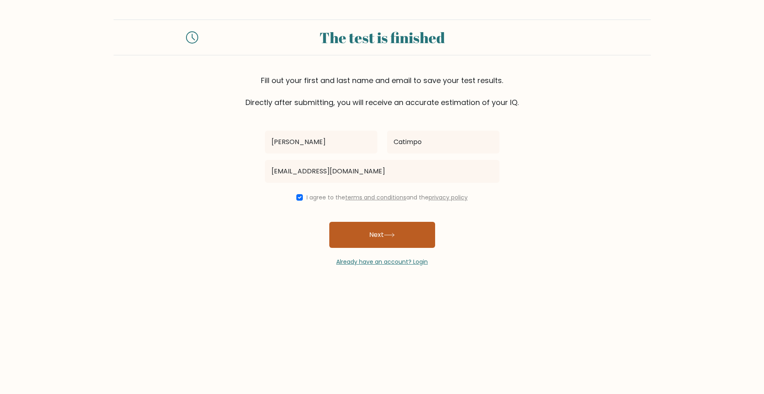
click at [343, 235] on button "Next" at bounding box center [382, 235] width 106 height 26
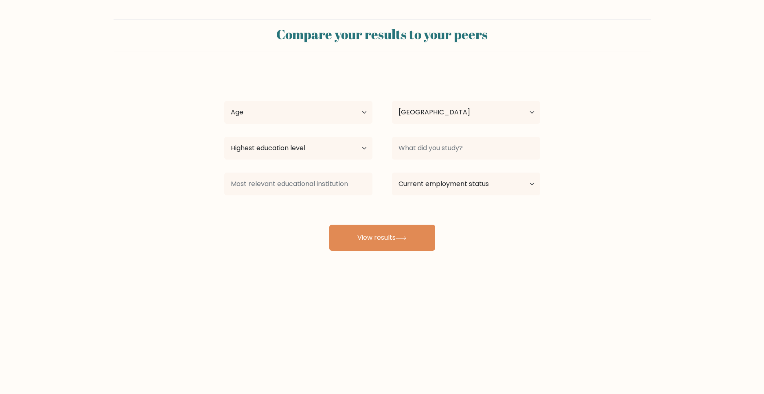
select select "PH"
click at [309, 115] on select "Age Under 18 years old 18-24 years old 25-34 years old 35-44 years old 45-54 ye…" at bounding box center [298, 112] width 148 height 23
select select "45_54"
click at [224, 101] on select "Age Under 18 years old 18-24 years old 25-34 years old 35-44 years old 45-54 ye…" at bounding box center [298, 112] width 148 height 23
click at [452, 107] on select "Country Afghanistan Albania Algeria American Samoa Andorra Angola Anguilla Anta…" at bounding box center [466, 112] width 148 height 23
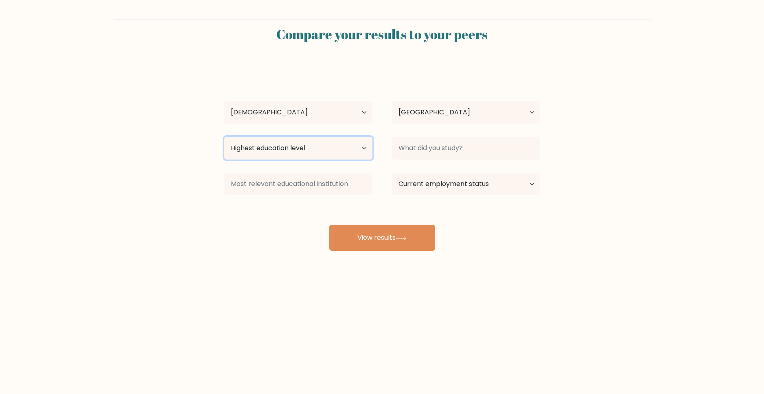
click at [295, 151] on select "Highest education level No schooling Primary Lower Secondary Upper Secondary Oc…" at bounding box center [298, 148] width 148 height 23
select select "bachelors_degree"
click at [224, 137] on select "Highest education level No schooling Primary Lower Secondary Upper Secondary Oc…" at bounding box center [298, 148] width 148 height 23
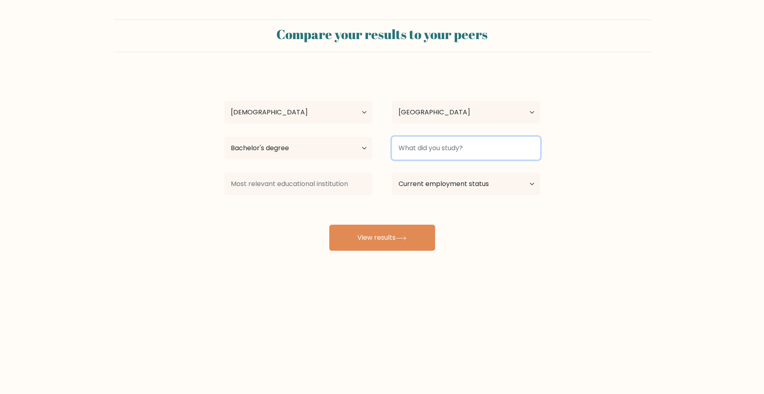
click at [438, 154] on input at bounding box center [466, 148] width 148 height 23
click at [437, 150] on input at bounding box center [466, 148] width 148 height 23
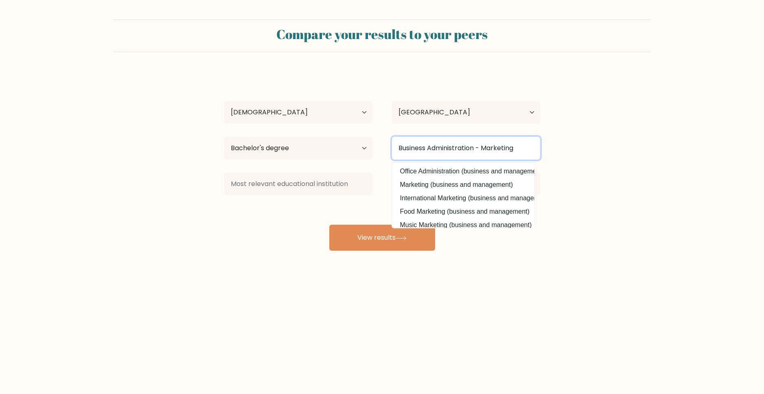
type input "Business Administration - Marketing"
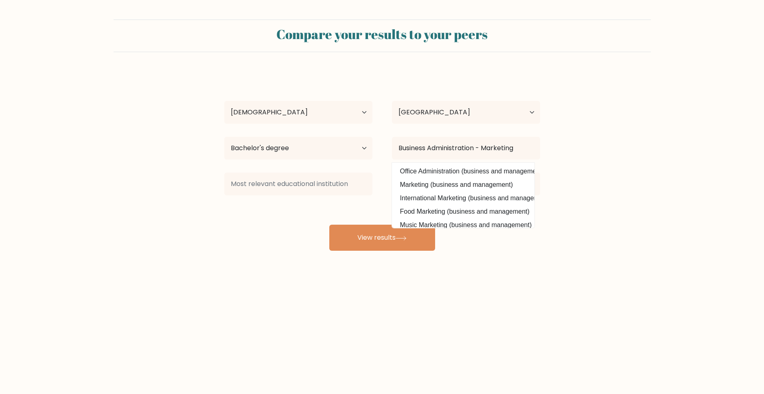
drag, startPoint x: 264, startPoint y: 221, endPoint x: 280, endPoint y: 193, distance: 32.3
click at [264, 221] on div "Sheilla Catimpo Age Under 18 years old 18-24 years old 25-34 years old 35-44 ye…" at bounding box center [382, 161] width 326 height 179
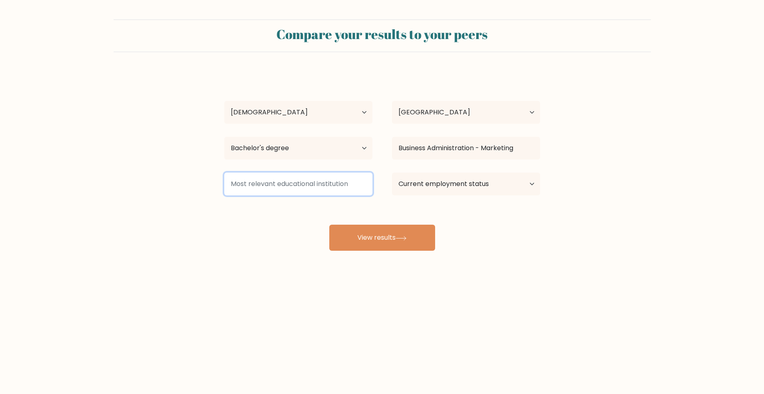
click at [286, 175] on input at bounding box center [298, 184] width 148 height 23
click at [285, 177] on input at bounding box center [298, 184] width 148 height 23
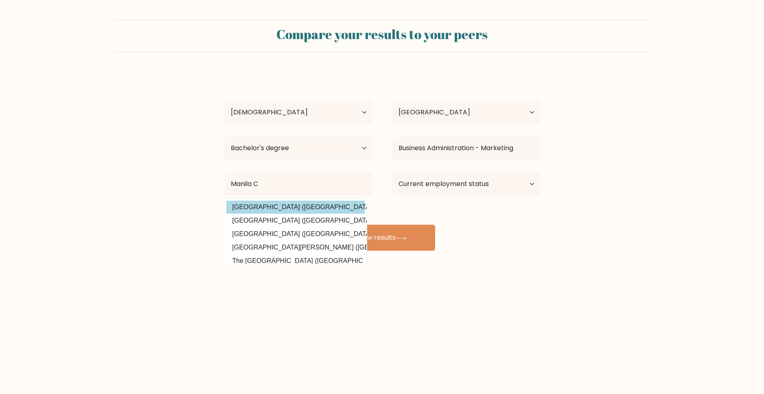
click at [289, 208] on option "Manila Central University (Philippines)" at bounding box center [295, 207] width 138 height 13
type input "[GEOGRAPHIC_DATA]"
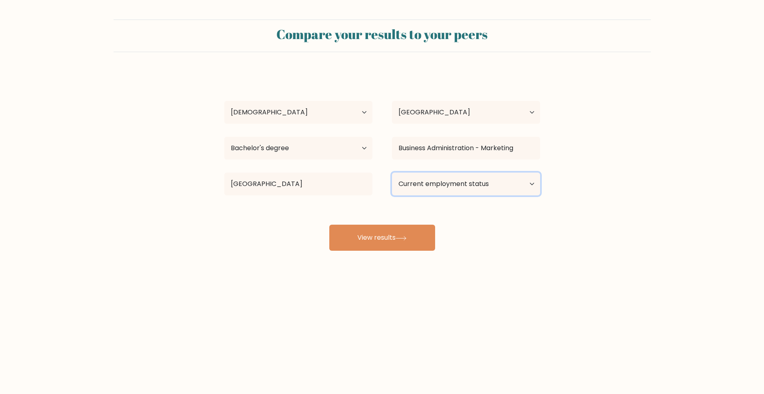
click at [457, 188] on select "Current employment status Employed Student Retired Other / prefer not to answer" at bounding box center [466, 184] width 148 height 23
select select "other"
click at [392, 173] on select "Current employment status Employed Student Retired Other / prefer not to answer" at bounding box center [466, 184] width 148 height 23
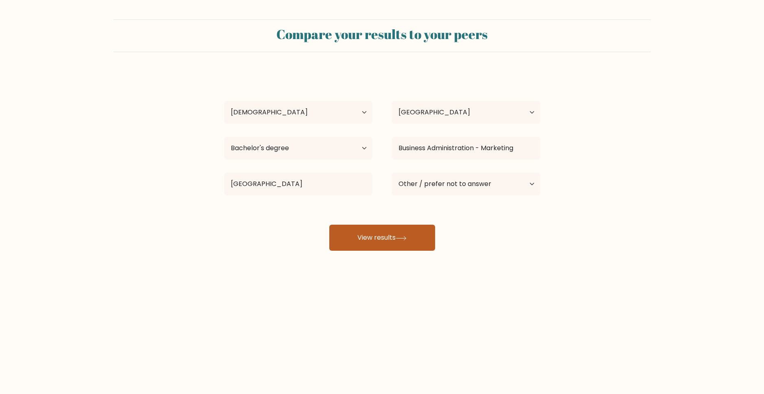
click at [400, 238] on icon at bounding box center [401, 238] width 11 height 4
